Goal: Task Accomplishment & Management: Use online tool/utility

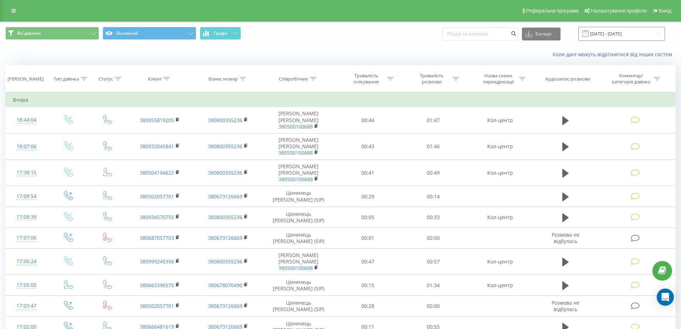
click at [623, 35] on input "[DATE] - [DATE]" at bounding box center [622, 34] width 87 height 14
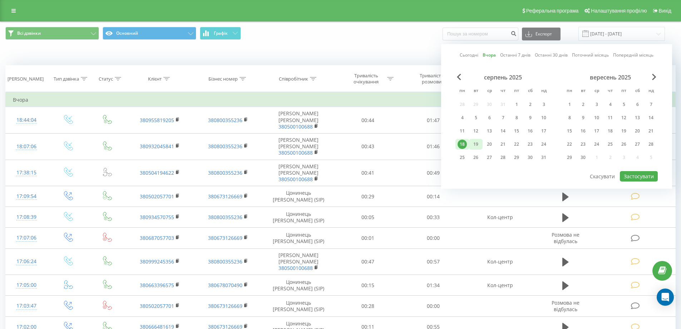
click at [480, 142] on div "19" at bounding box center [475, 143] width 9 height 9
click at [633, 179] on button "Застосувати" at bounding box center [639, 176] width 38 height 10
type input "[DATE] - [DATE]"
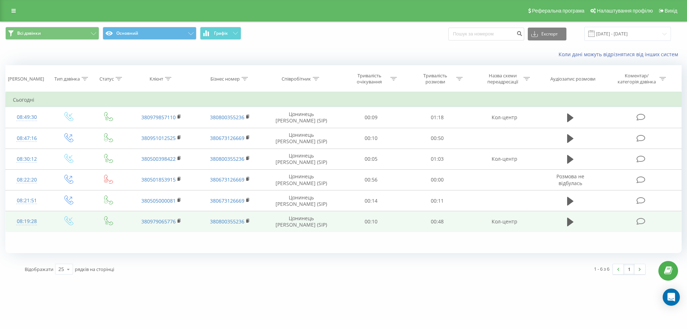
click at [26, 217] on div "08:19:28" at bounding box center [27, 221] width 28 height 14
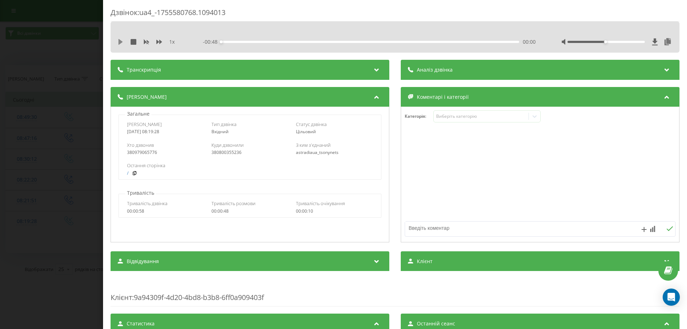
click at [118, 43] on icon at bounding box center [121, 42] width 6 height 6
click at [461, 117] on div "Виберіть категорію" at bounding box center [480, 116] width 89 height 6
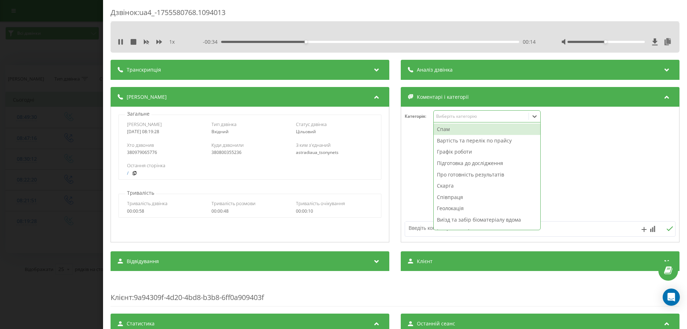
click at [465, 142] on div "Вартість та перелік по прайсу" at bounding box center [486, 140] width 107 height 11
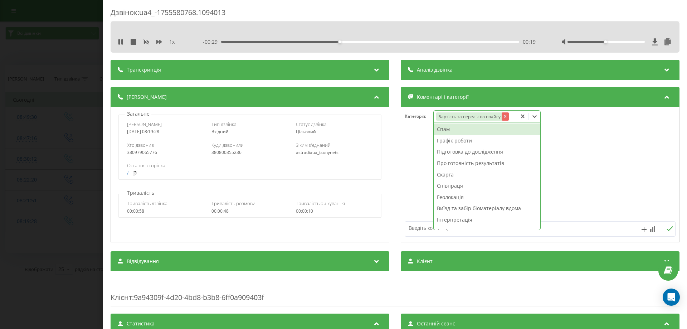
click at [501, 116] on div "Remove Вартість та перелік по прайсу" at bounding box center [504, 116] width 7 height 8
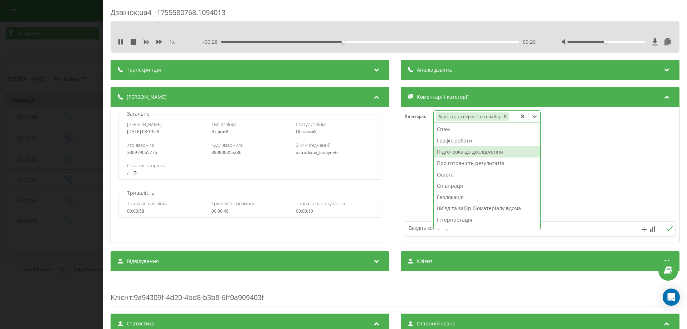
click at [488, 153] on div "Підготовка до дослідження" at bounding box center [486, 151] width 107 height 11
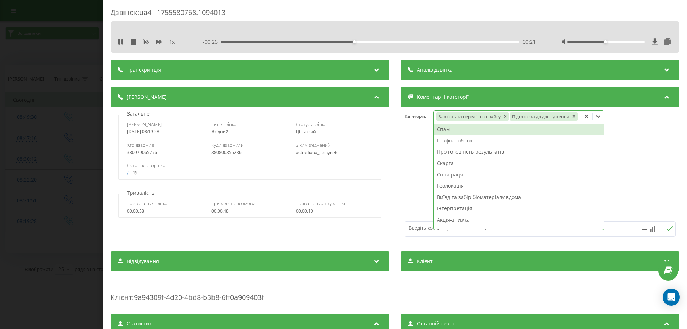
click at [425, 228] on textarea at bounding box center [513, 227] width 216 height 13
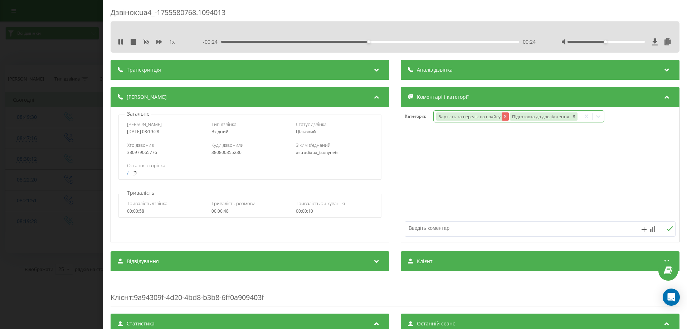
click at [504, 114] on icon "Remove Вартість та перелік по прайсу" at bounding box center [504, 116] width 5 height 5
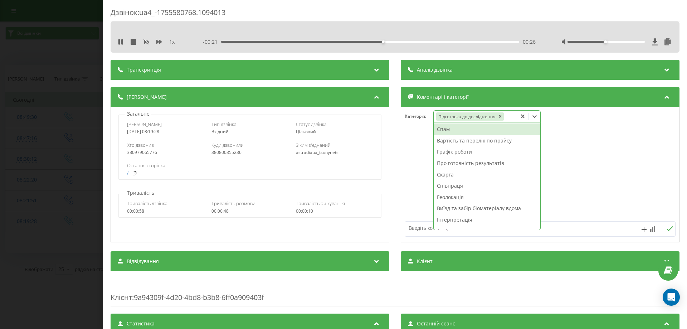
click at [532, 116] on icon at bounding box center [534, 116] width 4 height 3
click at [446, 153] on div "Графік роботи" at bounding box center [486, 151] width 107 height 11
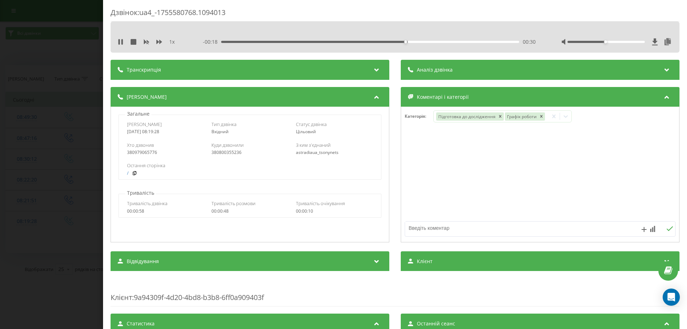
click at [576, 154] on div at bounding box center [540, 175] width 278 height 86
drag, startPoint x: 11, startPoint y: 194, endPoint x: 16, endPoint y: 198, distance: 6.1
click at [12, 194] on div "Дзвінок : ua4_-1755580768.1094013 1 x - 00:16 00:32 00:32 Транскрипція Для AI-а…" at bounding box center [343, 164] width 687 height 329
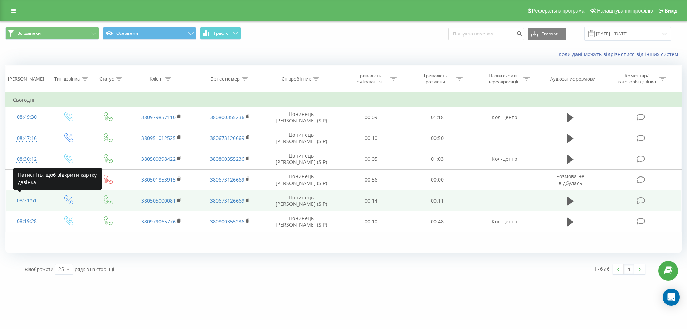
click at [24, 202] on div "08:21:51" at bounding box center [27, 200] width 28 height 14
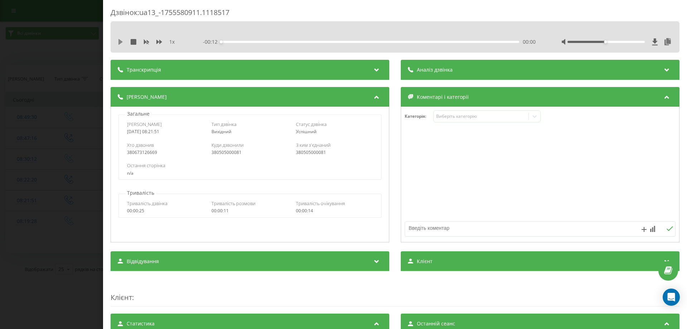
click at [119, 39] on icon at bounding box center [121, 42] width 6 height 6
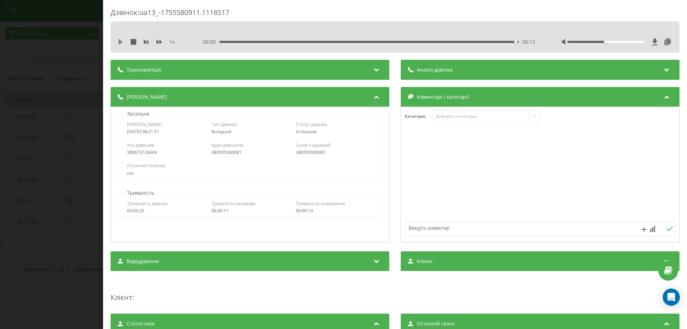
click at [120, 43] on icon at bounding box center [120, 42] width 4 height 6
click at [119, 41] on icon at bounding box center [120, 42] width 4 height 6
click at [119, 43] on icon at bounding box center [120, 42] width 4 height 6
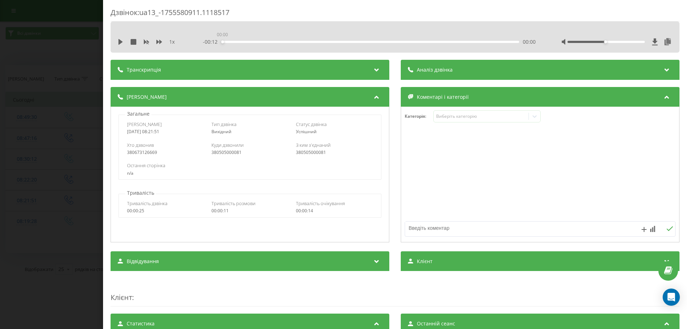
click at [221, 41] on div "00:00" at bounding box center [370, 42] width 298 height 2
click at [120, 41] on icon at bounding box center [120, 42] width 4 height 6
click at [482, 114] on div "Виберіть категорію" at bounding box center [480, 116] width 89 height 6
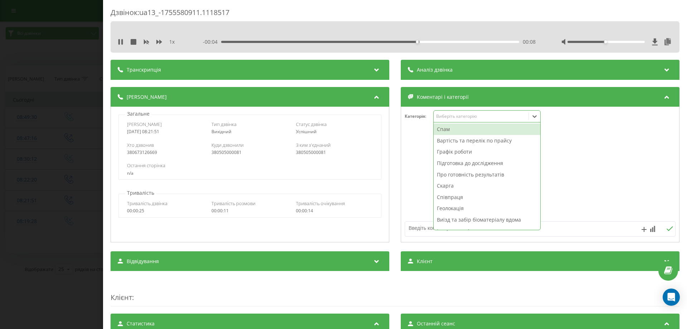
click at [476, 128] on div "Спам" at bounding box center [486, 128] width 107 height 11
click at [577, 130] on div "Категорія : option Спам, selected. 12 results available. Use Up and Down to cho…" at bounding box center [540, 120] width 278 height 21
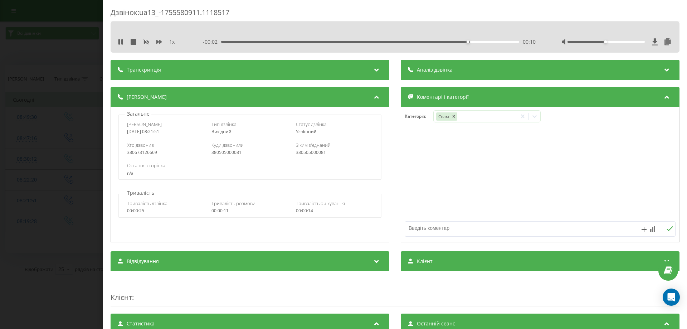
click at [476, 232] on textarea at bounding box center [513, 227] width 216 height 13
click at [30, 182] on div "Дзвінок : ua13_-1755580911.1118517 1 x 00:00 00:12 00:12 Транскрипція Для AI-ан…" at bounding box center [343, 164] width 687 height 329
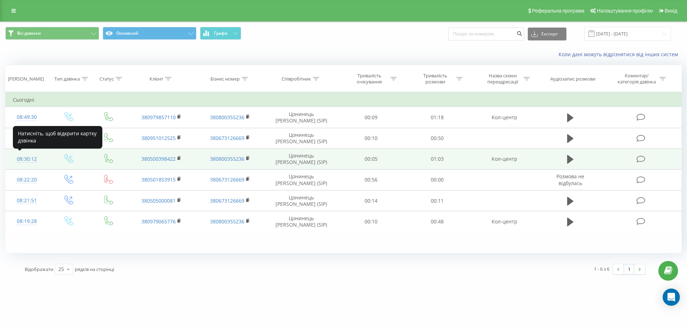
click at [23, 156] on div "08:30:12" at bounding box center [27, 159] width 28 height 14
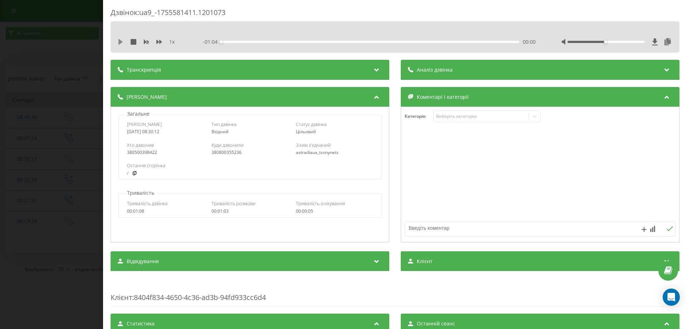
click at [123, 43] on icon at bounding box center [121, 42] width 6 height 6
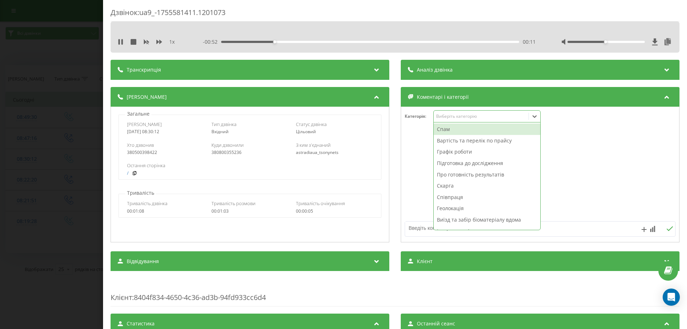
click at [476, 118] on div "Виберіть категорію" at bounding box center [480, 116] width 89 height 6
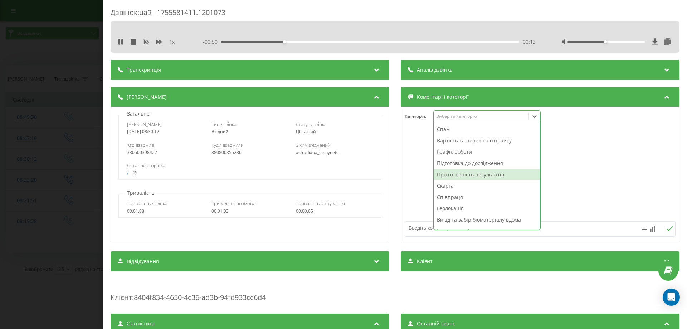
click at [471, 177] on div "Про готовність результатів" at bounding box center [486, 174] width 107 height 11
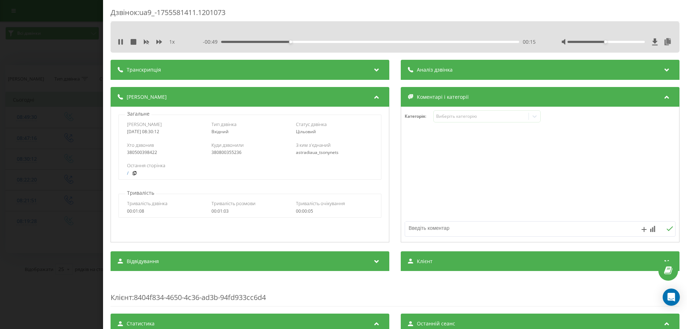
click at [601, 147] on div at bounding box center [540, 175] width 278 height 86
click at [15, 141] on div "Дзвінок : ua9_-1755581411.1201073 1 x - 00:46 00:17 00:17 Транскрипція Для AI-а…" at bounding box center [343, 164] width 687 height 329
